Goal: Contribute content

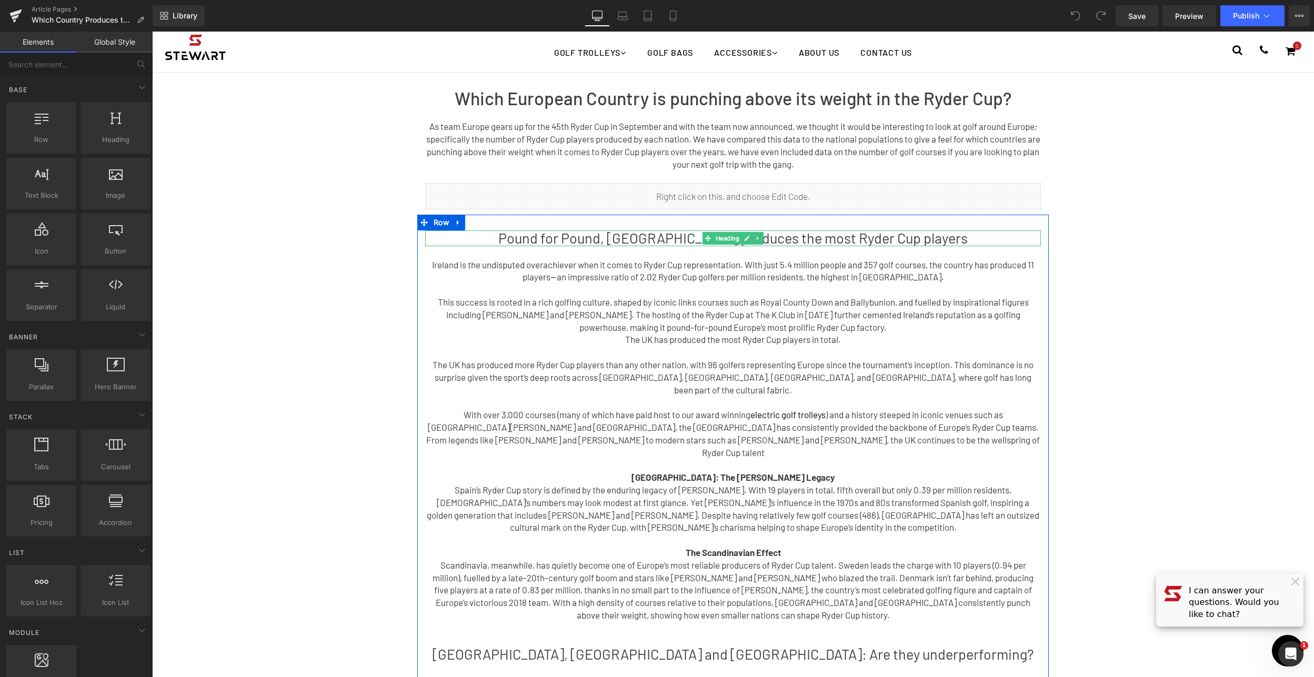
click at [636, 237] on h1 "Pound for Pound, [GEOGRAPHIC_DATA] produces the most Ryder Cup players" at bounding box center [733, 239] width 616 height 16
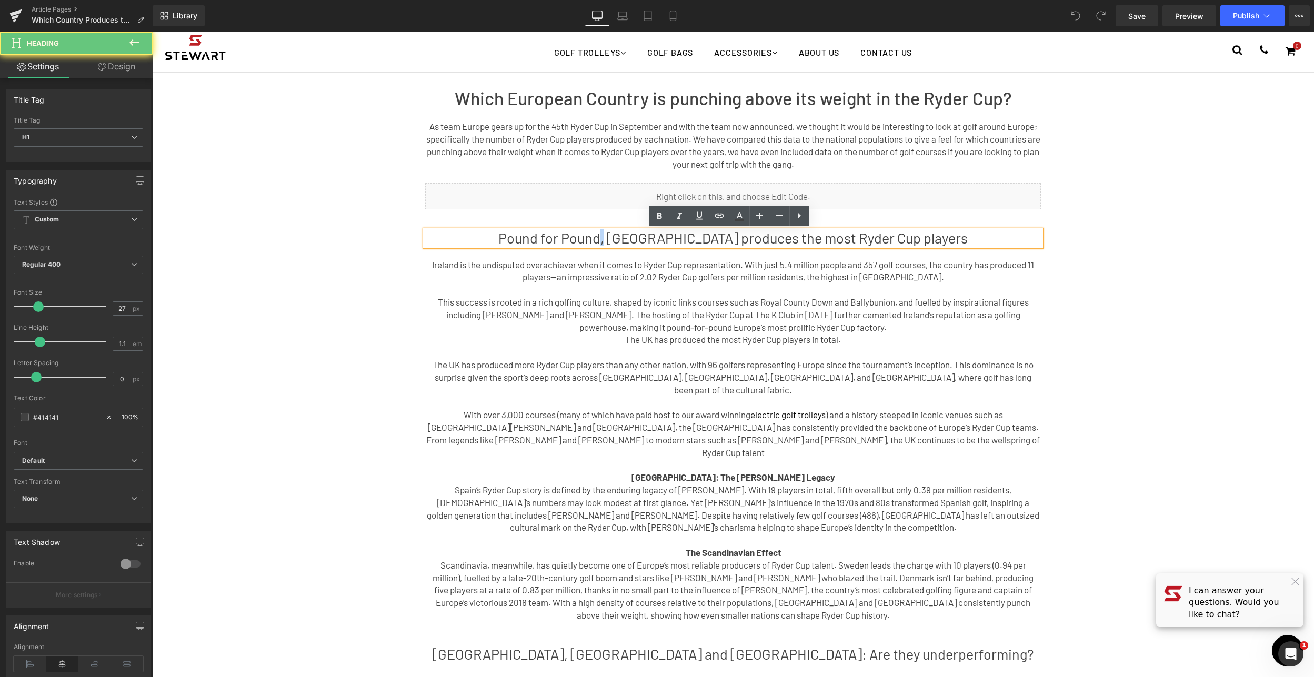
click at [636, 237] on h1 "Pound for Pound, [GEOGRAPHIC_DATA] produces the most Ryder Cup players" at bounding box center [733, 239] width 616 height 16
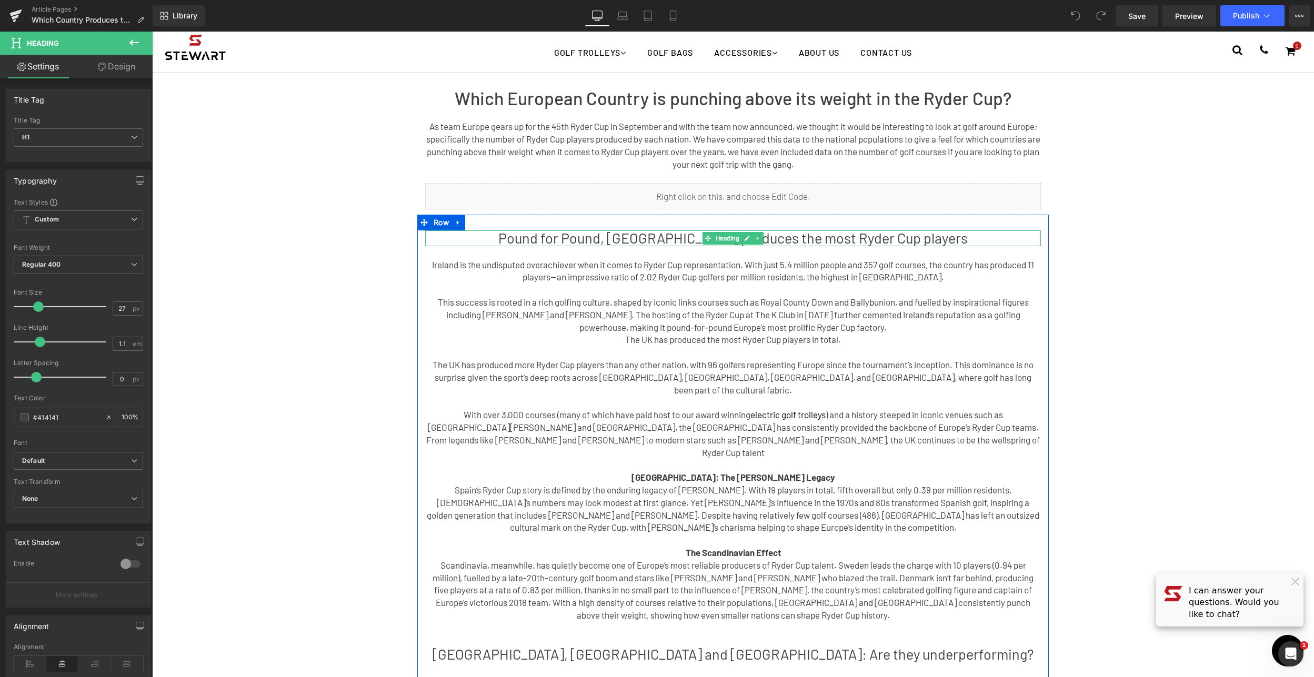
click at [542, 240] on h1 "Pound for Pound, [GEOGRAPHIC_DATA] produces the most Ryder Cup players" at bounding box center [733, 239] width 616 height 16
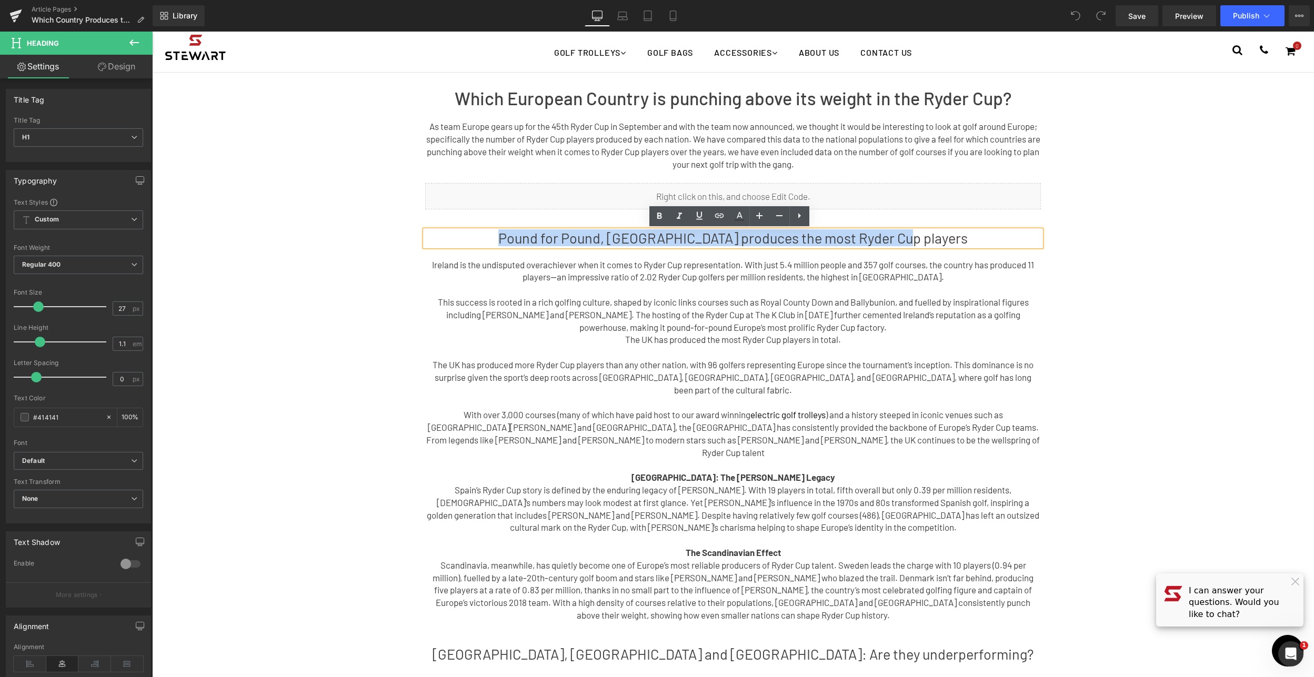
drag, startPoint x: 528, startPoint y: 238, endPoint x: 940, endPoint y: 232, distance: 412.1
click at [940, 232] on h1 "Pound for Pound, [GEOGRAPHIC_DATA] produces the most Ryder Cup players" at bounding box center [733, 239] width 616 height 16
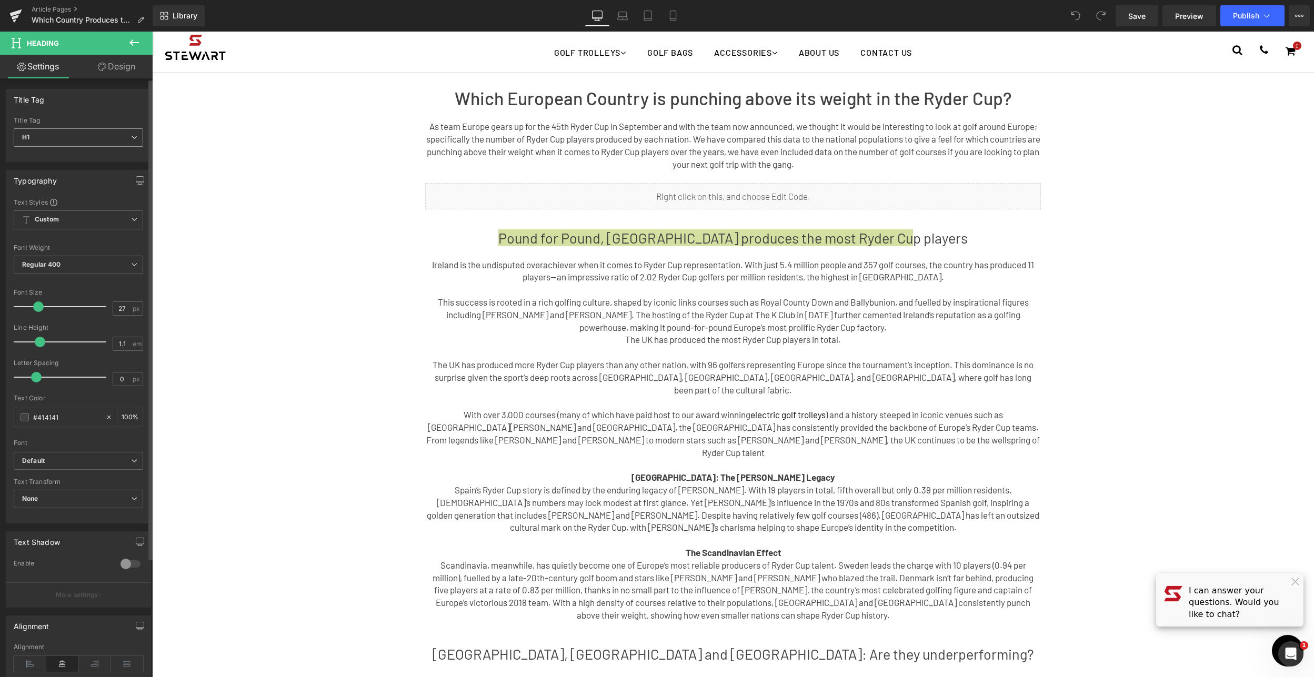
click at [122, 137] on span "H1" at bounding box center [78, 137] width 129 height 18
click at [93, 175] on li "H2" at bounding box center [79, 172] width 130 height 16
type input "28"
type input "100"
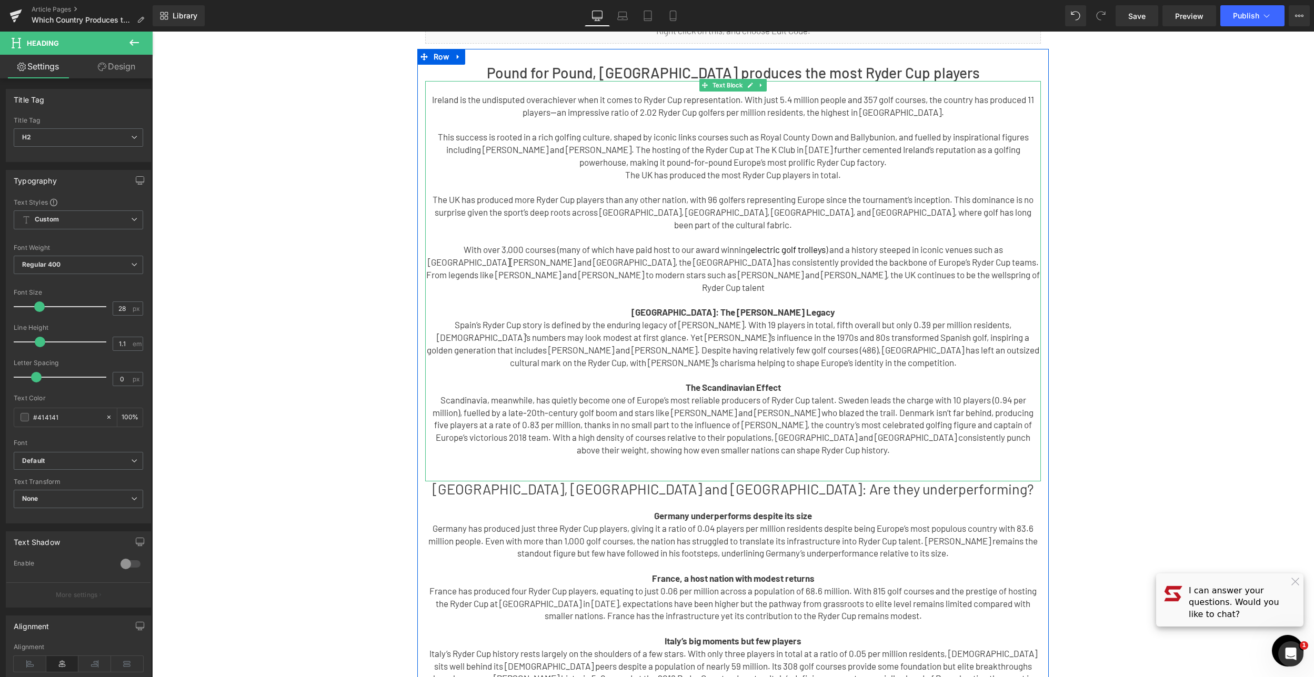
scroll to position [175, 0]
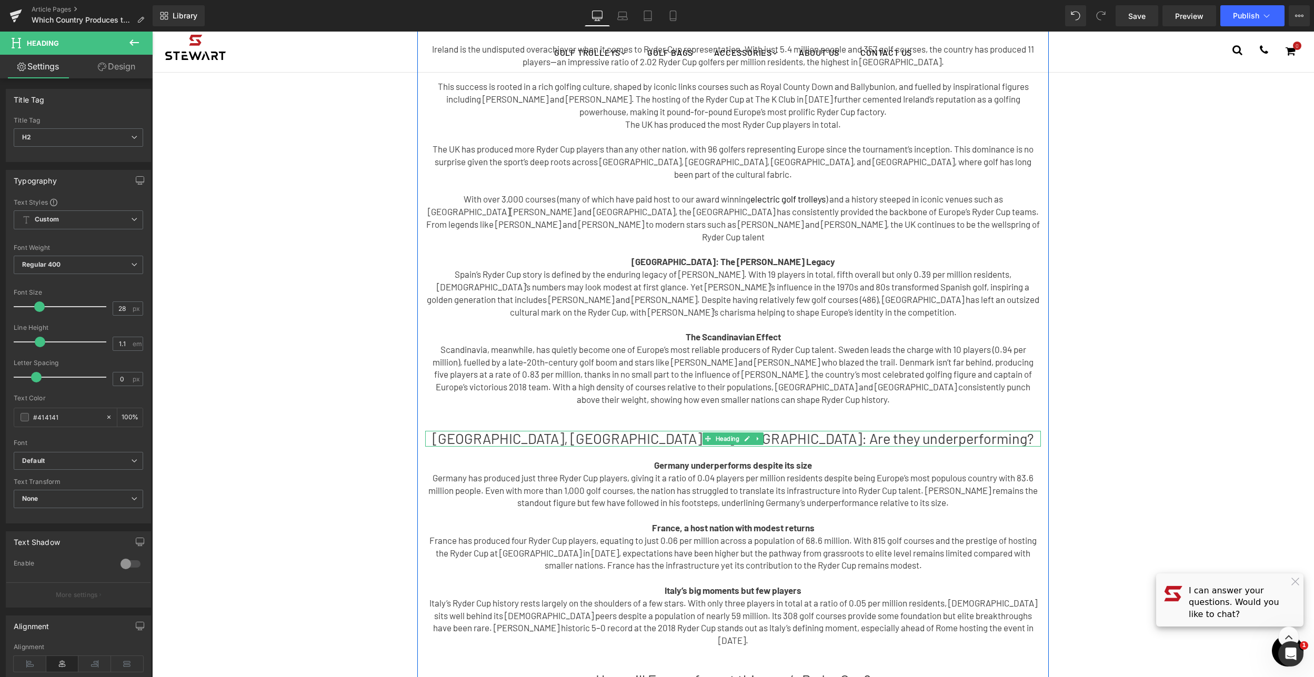
click at [692, 431] on h1 "[GEOGRAPHIC_DATA], [GEOGRAPHIC_DATA] and [GEOGRAPHIC_DATA]: Are they underperfo…" at bounding box center [733, 439] width 616 height 16
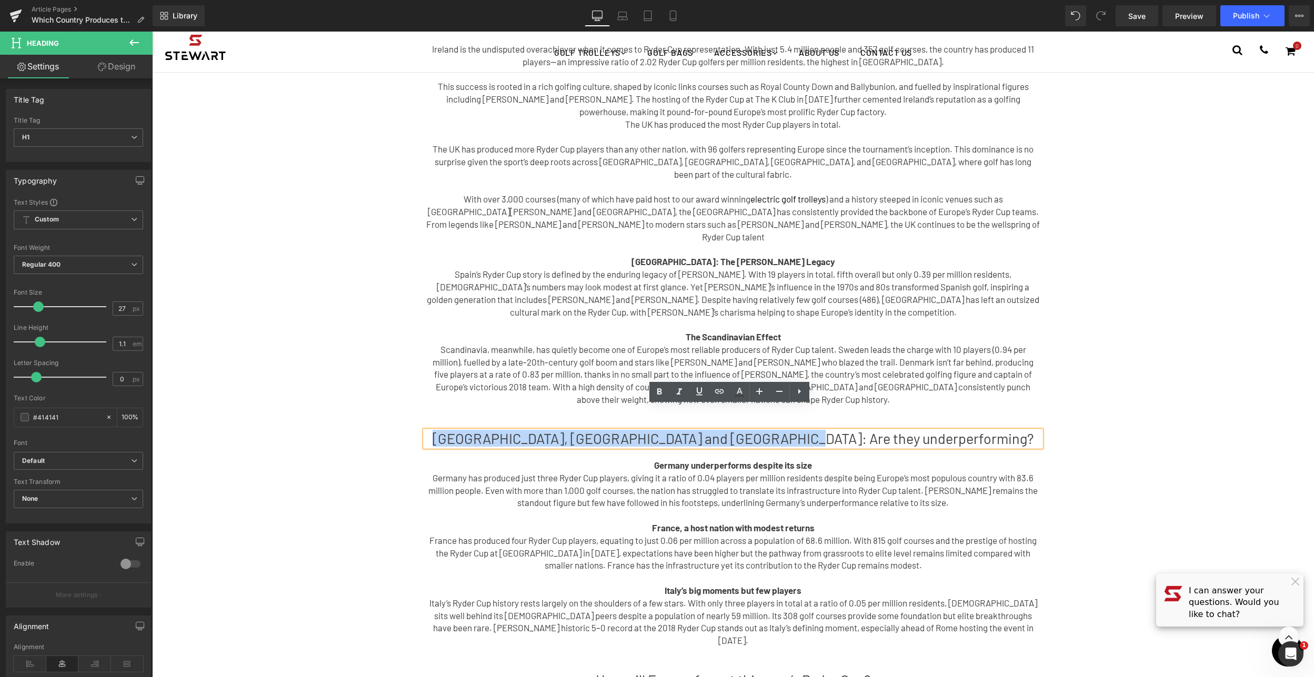
drag, startPoint x: 552, startPoint y: 414, endPoint x: 916, endPoint y: 409, distance: 364.7
click at [916, 431] on h1 "[GEOGRAPHIC_DATA], [GEOGRAPHIC_DATA] and [GEOGRAPHIC_DATA]: Are they underperfo…" at bounding box center [733, 439] width 616 height 16
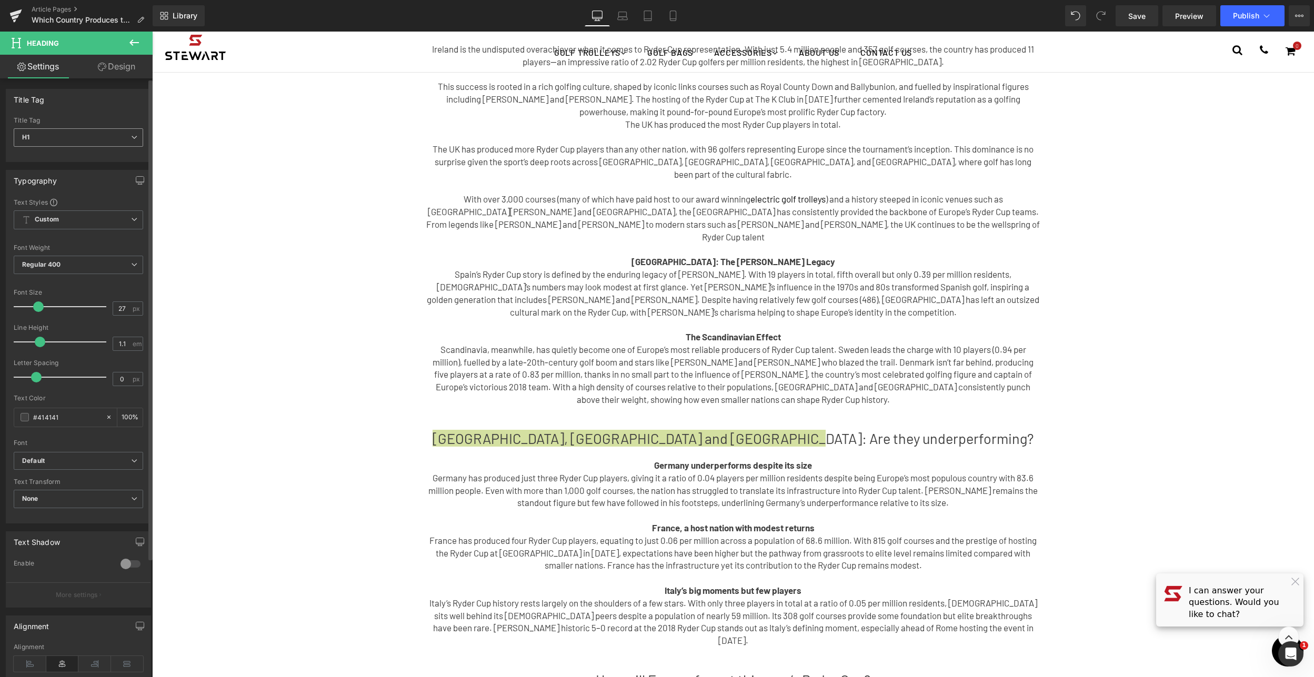
click at [136, 138] on span "H1" at bounding box center [78, 137] width 129 height 18
drag, startPoint x: 109, startPoint y: 170, endPoint x: 99, endPoint y: 159, distance: 14.9
click at [109, 170] on li "H2" at bounding box center [79, 172] width 130 height 16
type input "28"
type input "100"
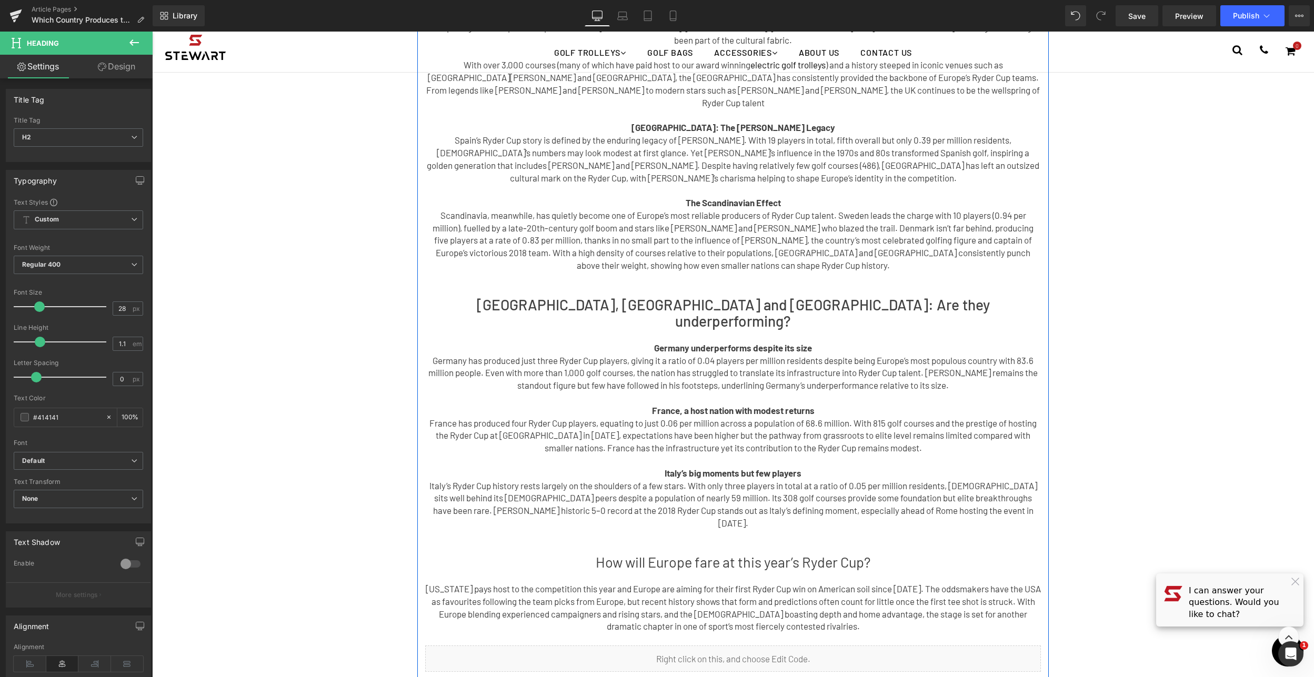
scroll to position [510, 0]
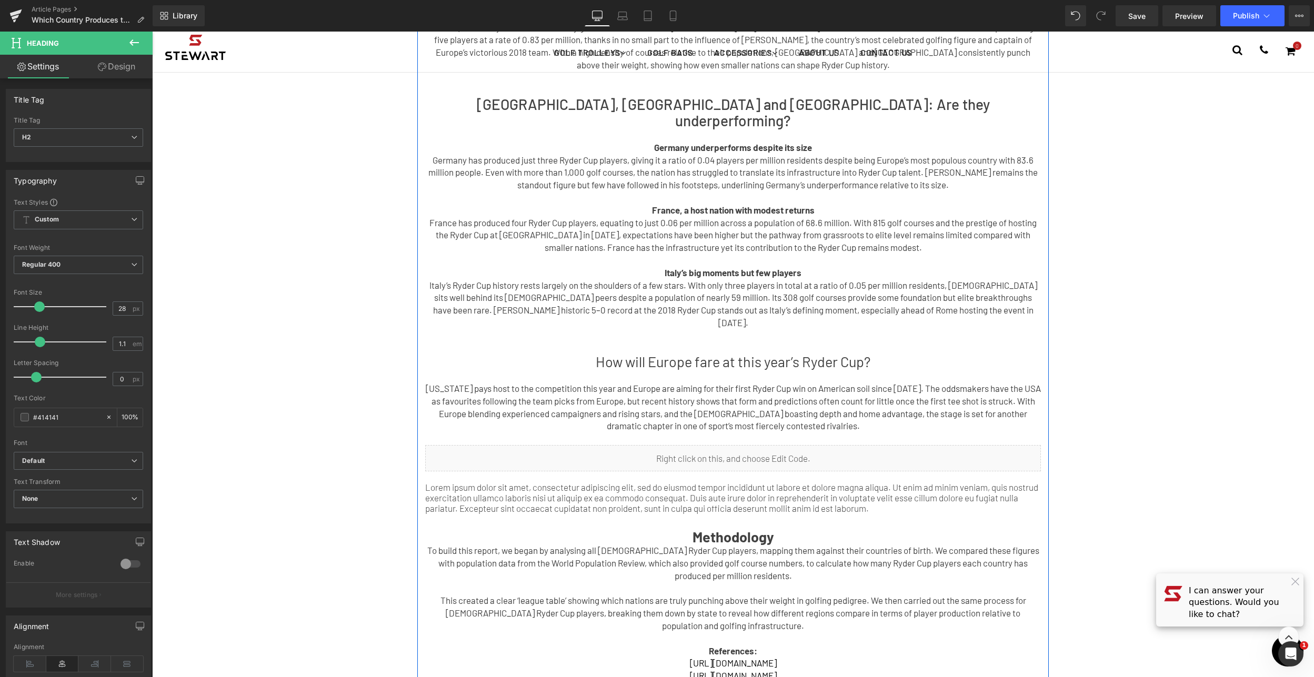
click at [688, 354] on h1 "How will Europe fare at this year’s Ryder Cup?" at bounding box center [733, 362] width 616 height 16
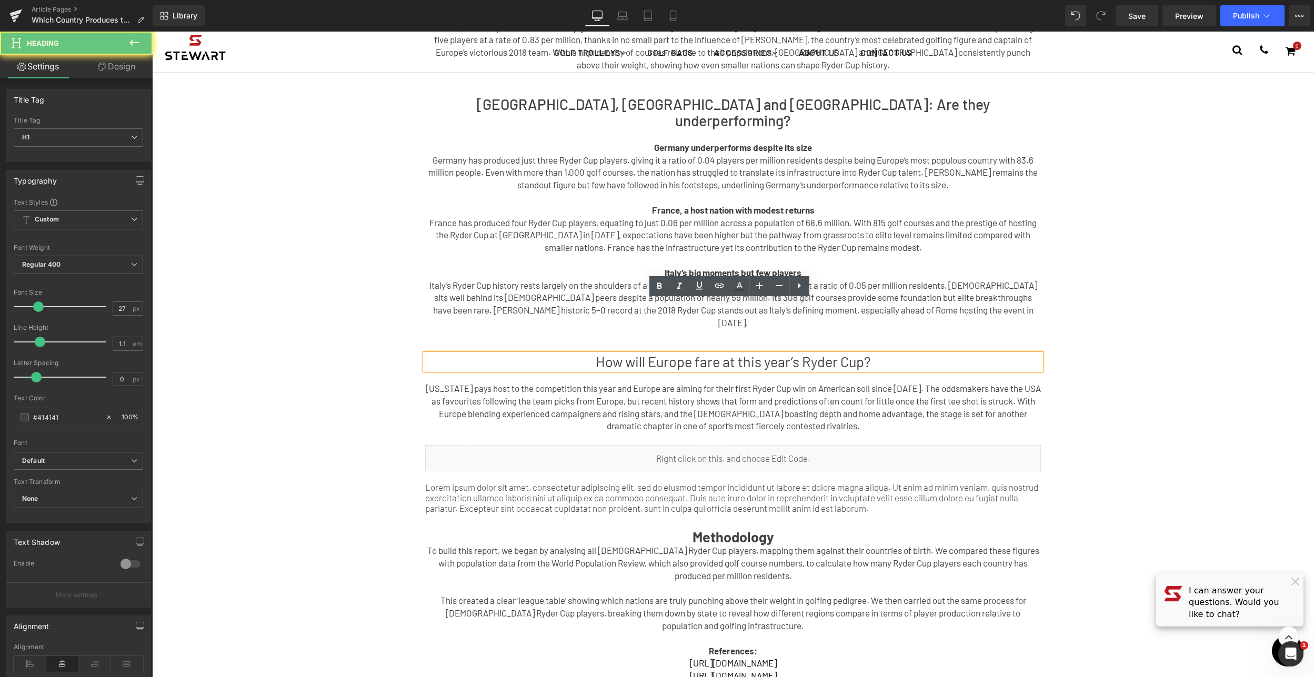
drag, startPoint x: 585, startPoint y: 310, endPoint x: 1033, endPoint y: 309, distance: 448.4
click at [1033, 354] on h1 "How will Europe fare at this year’s Ryder Cup?" at bounding box center [733, 362] width 616 height 16
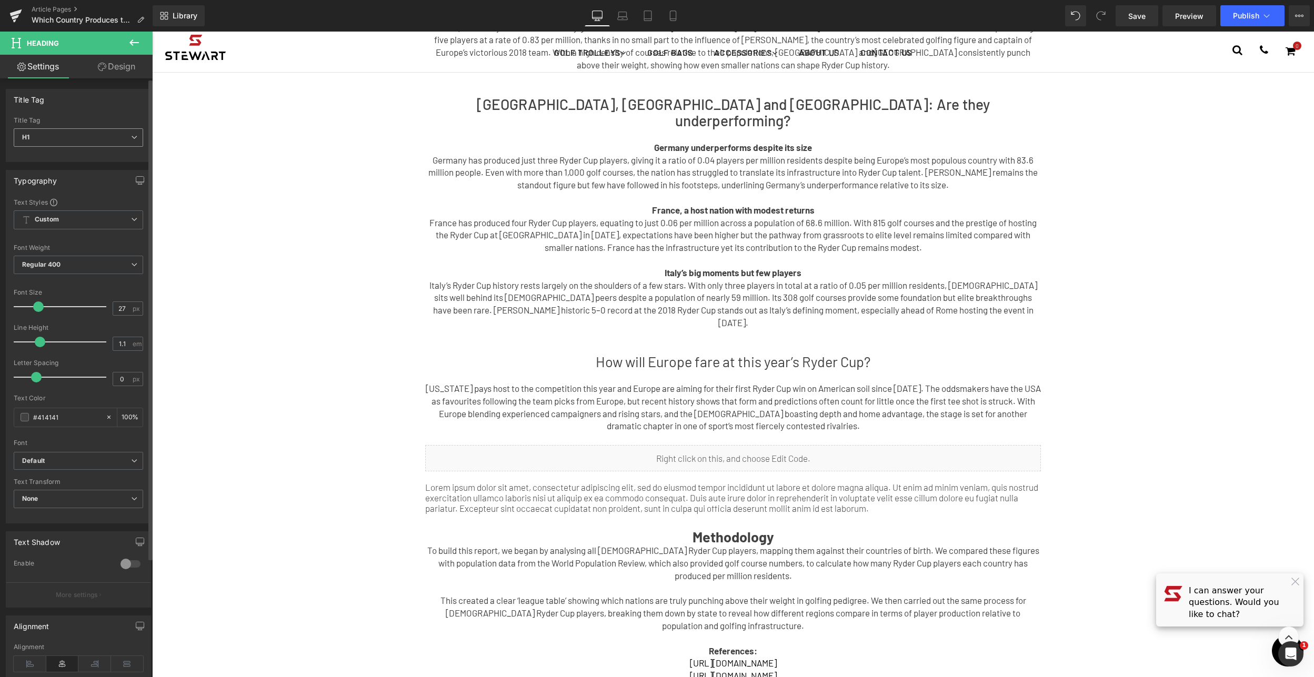
click at [133, 135] on span "H1" at bounding box center [78, 137] width 129 height 18
click at [102, 169] on li "H2" at bounding box center [79, 172] width 130 height 16
type input "28"
type input "100"
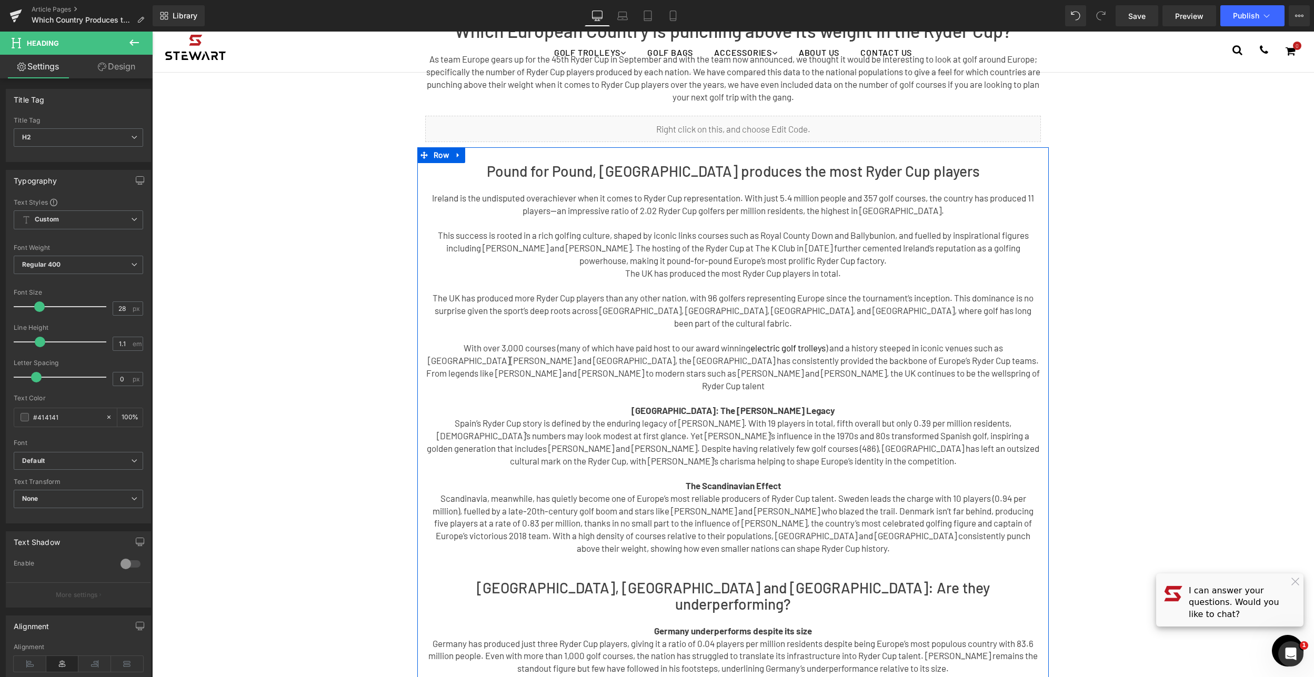
scroll to position [0, 0]
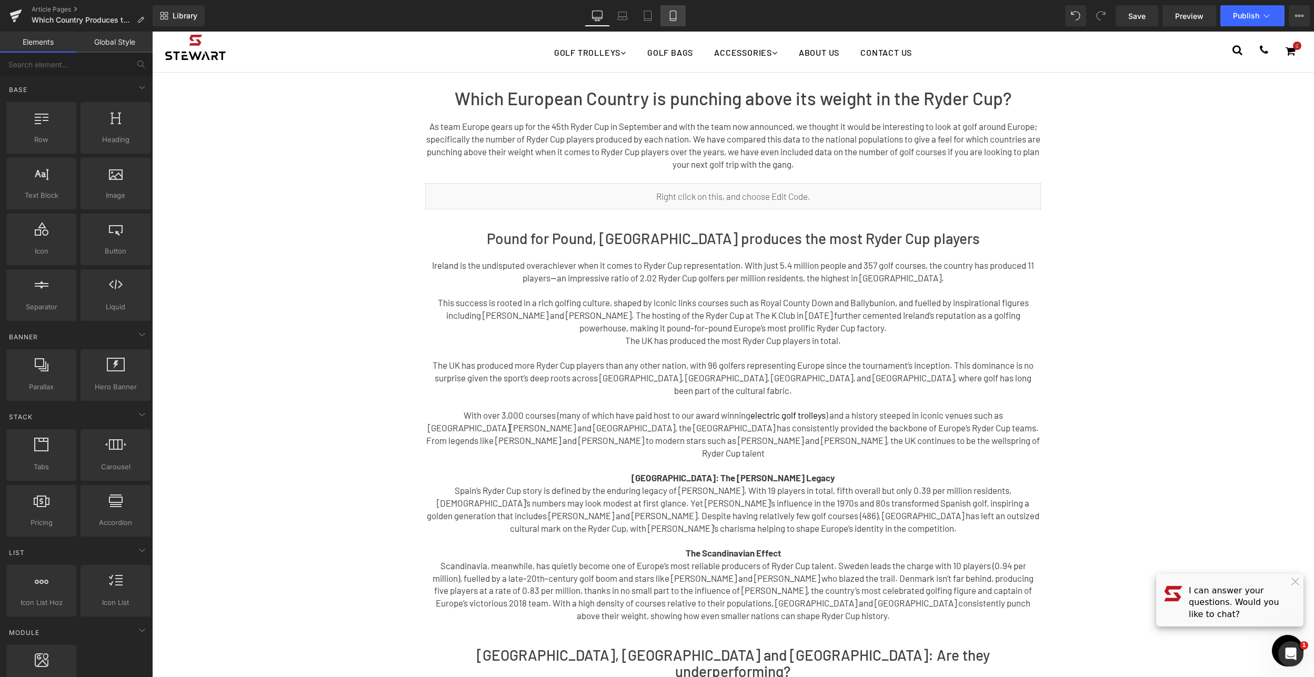
click at [668, 11] on icon at bounding box center [673, 16] width 11 height 11
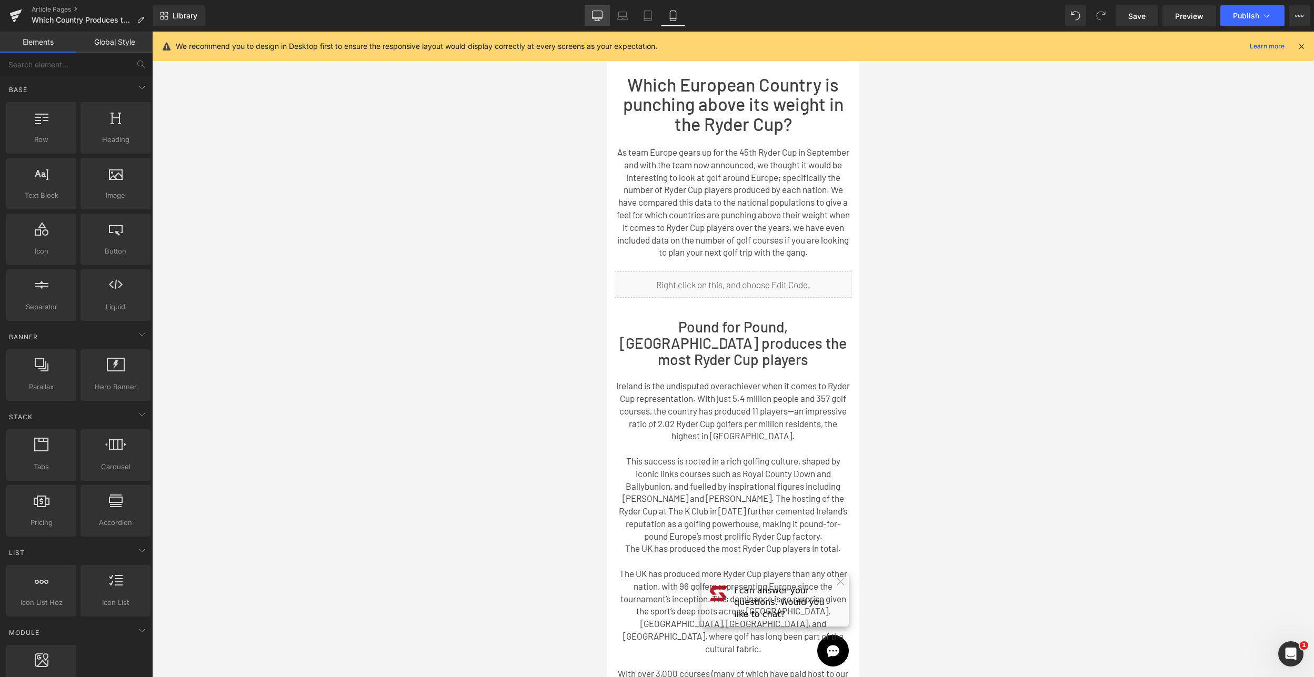
click at [597, 19] on icon at bounding box center [597, 16] width 11 height 11
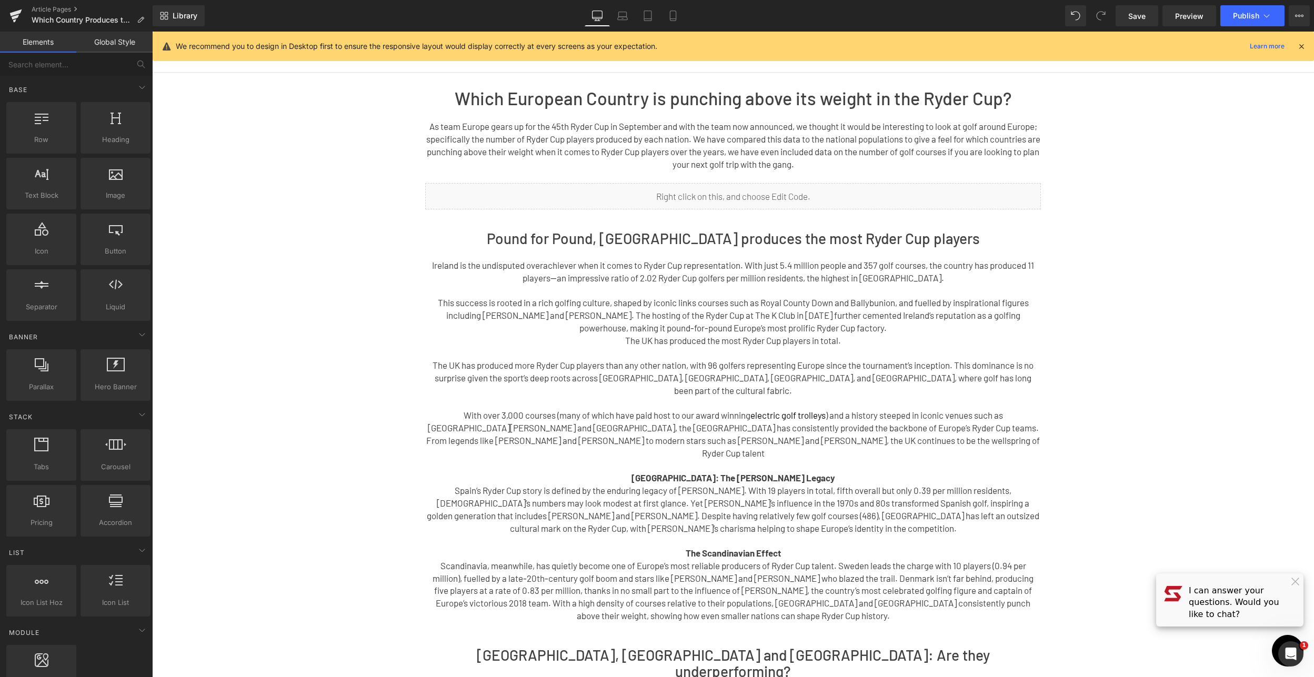
click at [619, 98] on h1 "Which European Country is punching above its weight in the Ryder Cup?" at bounding box center [733, 97] width 616 height 19
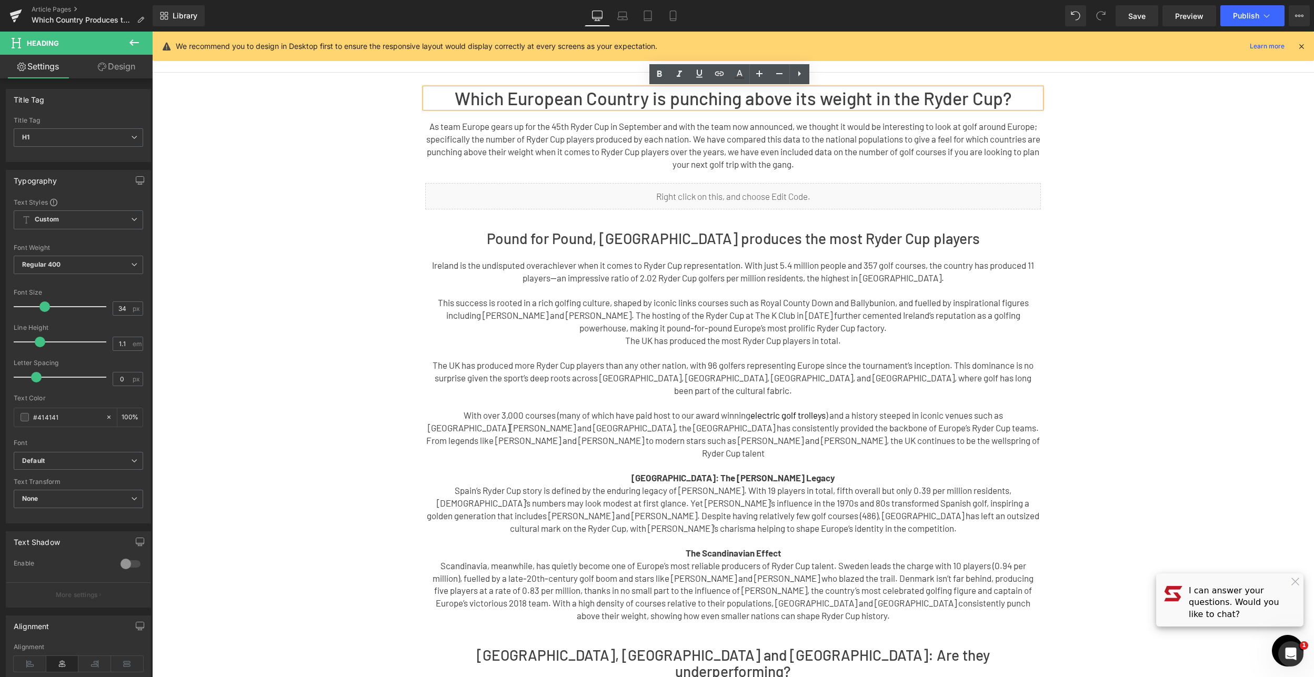
drag, startPoint x: 425, startPoint y: 98, endPoint x: 1033, endPoint y: 97, distance: 607.8
click at [1033, 97] on h1 "Which European Country is punching above its weight in the Ryder Cup?" at bounding box center [733, 97] width 616 height 19
click at [55, 135] on span "H1" at bounding box center [78, 137] width 129 height 18
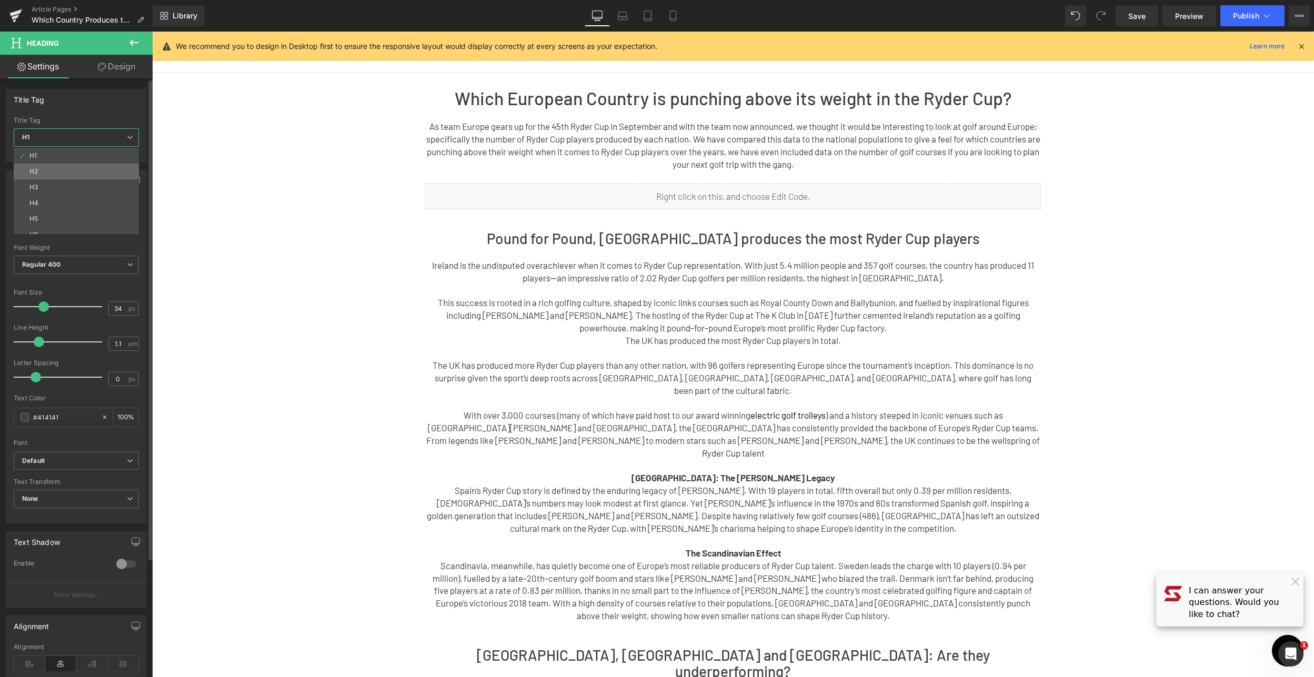
click at [56, 164] on li "H2" at bounding box center [79, 172] width 130 height 16
type input "28"
type input "100"
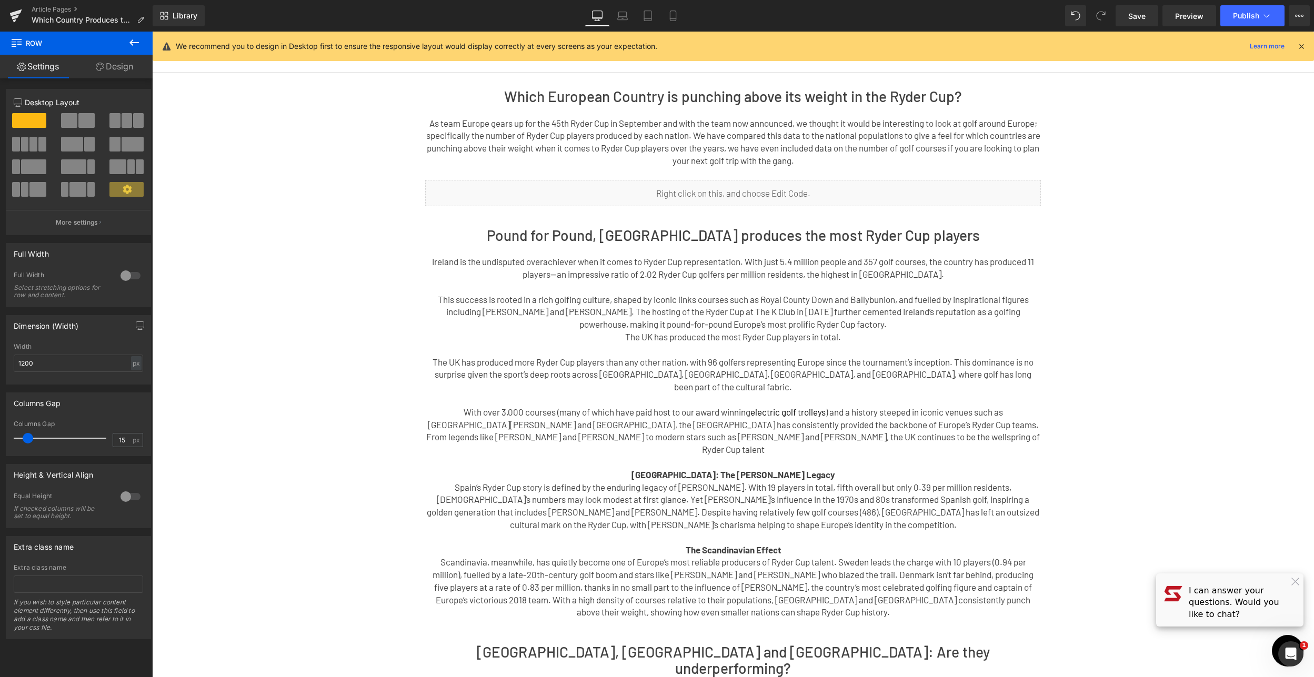
click at [569, 96] on h2 "Which European Country is punching above its weight in the Ryder Cup?" at bounding box center [733, 96] width 616 height 16
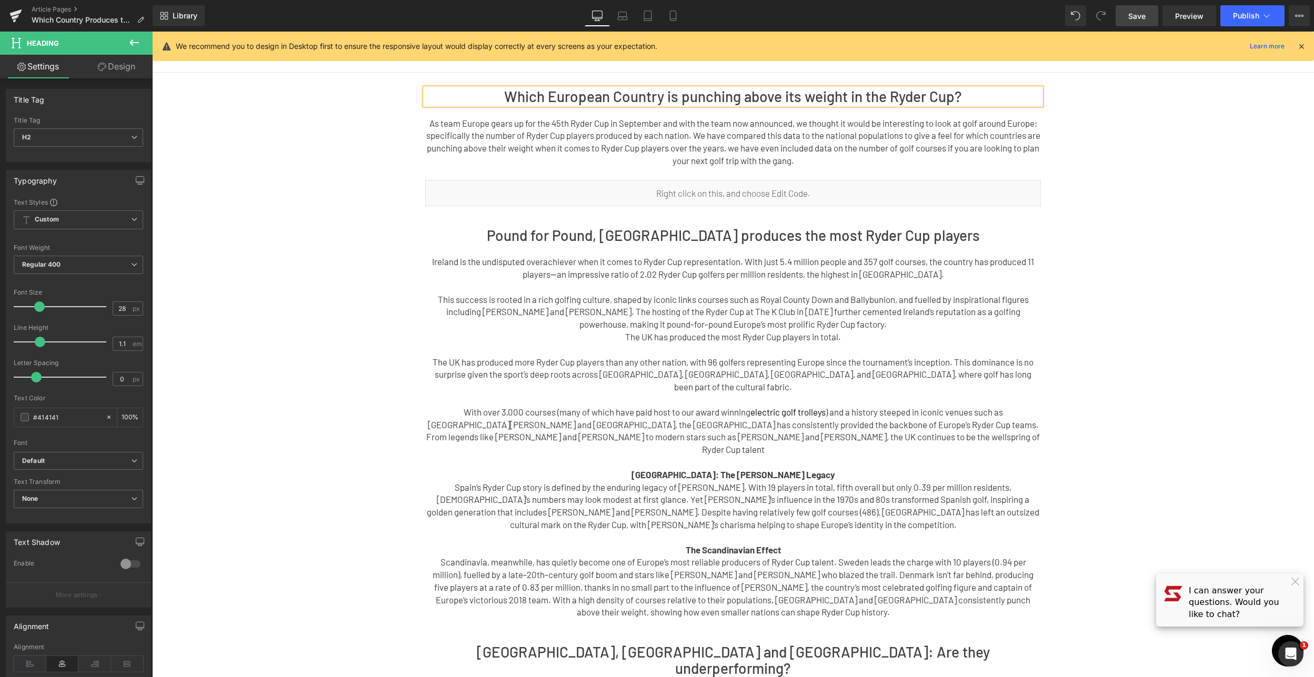
click at [1133, 16] on span "Save" at bounding box center [1136, 16] width 17 height 11
click at [1231, 14] on button "Publish" at bounding box center [1252, 15] width 64 height 21
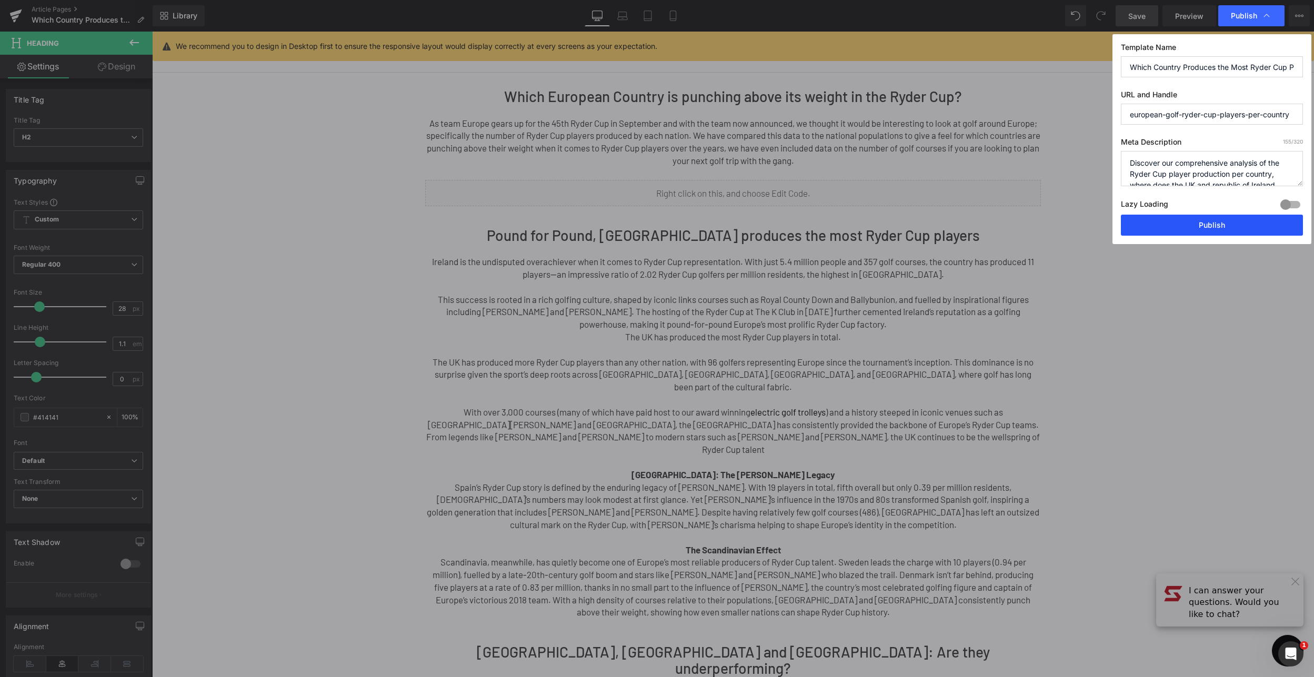
click at [1190, 231] on button "Publish" at bounding box center [1212, 225] width 182 height 21
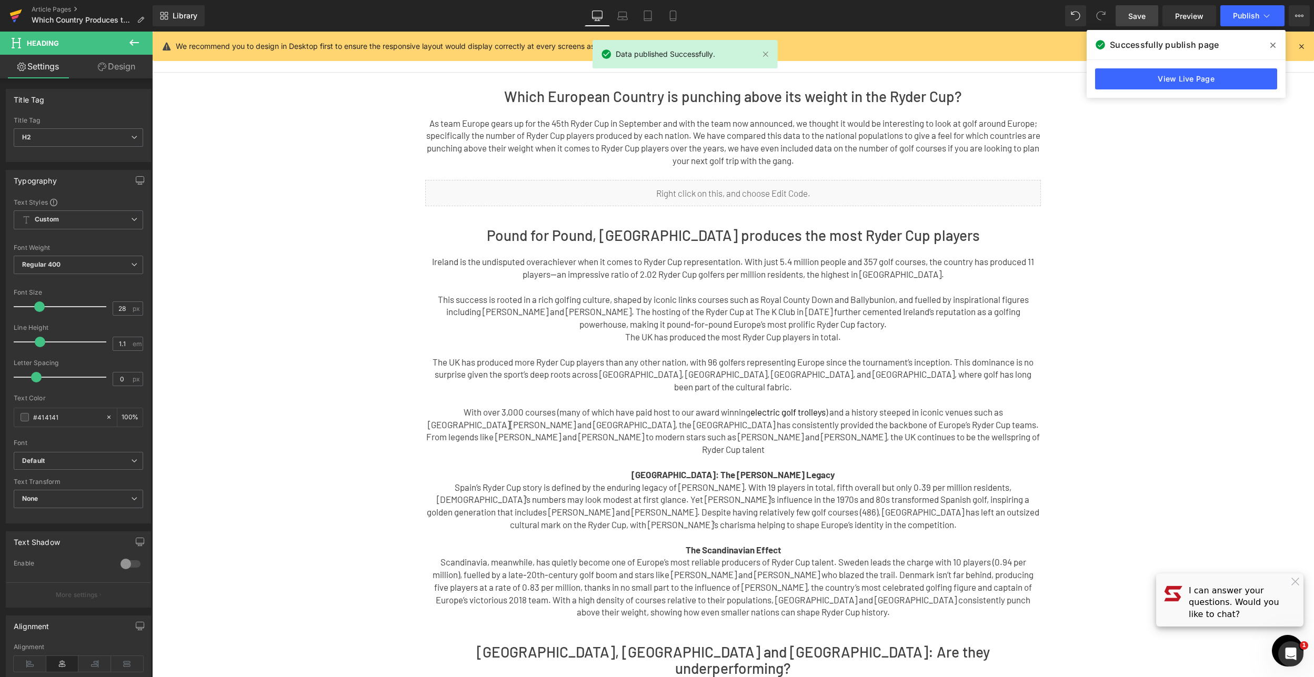
click at [17, 17] on icon at bounding box center [15, 17] width 7 height 5
